Goal: Navigation & Orientation: Find specific page/section

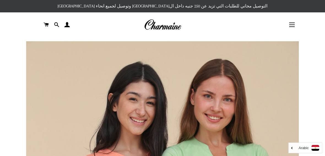
click at [291, 26] on button "التنقل في الموقع" at bounding box center [292, 25] width 14 height 14
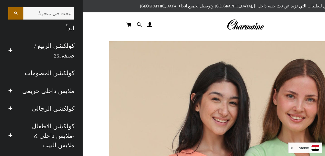
click at [22, 93] on link "ملابس داخلى حريمى" at bounding box center [48, 91] width 62 height 18
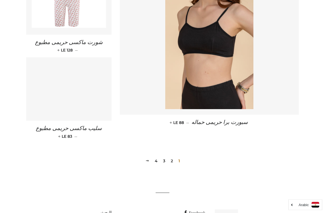
scroll to position [774, 0]
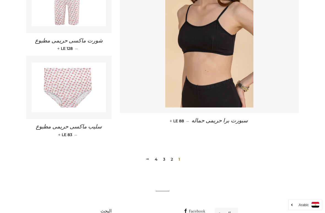
click at [174, 155] on link "2" at bounding box center [172, 159] width 7 height 8
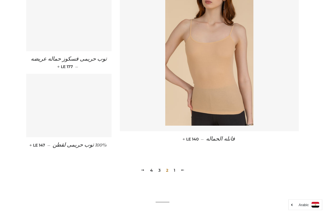
scroll to position [798, 0]
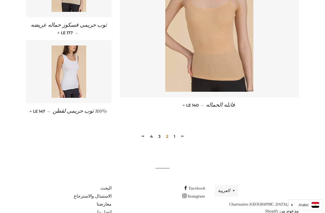
click at [159, 132] on link "3" at bounding box center [159, 136] width 7 height 8
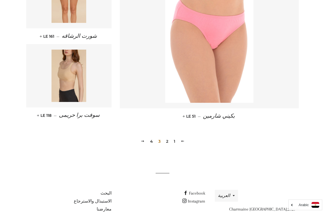
scroll to position [764, 0]
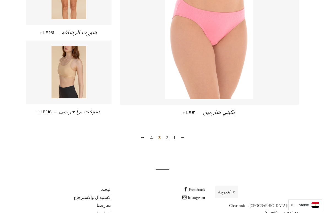
click at [152, 135] on link "4" at bounding box center [151, 138] width 7 height 8
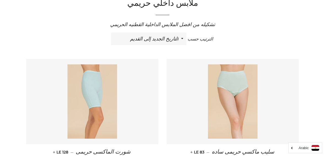
scroll to position [143, 0]
